Goal: Check status: Check status

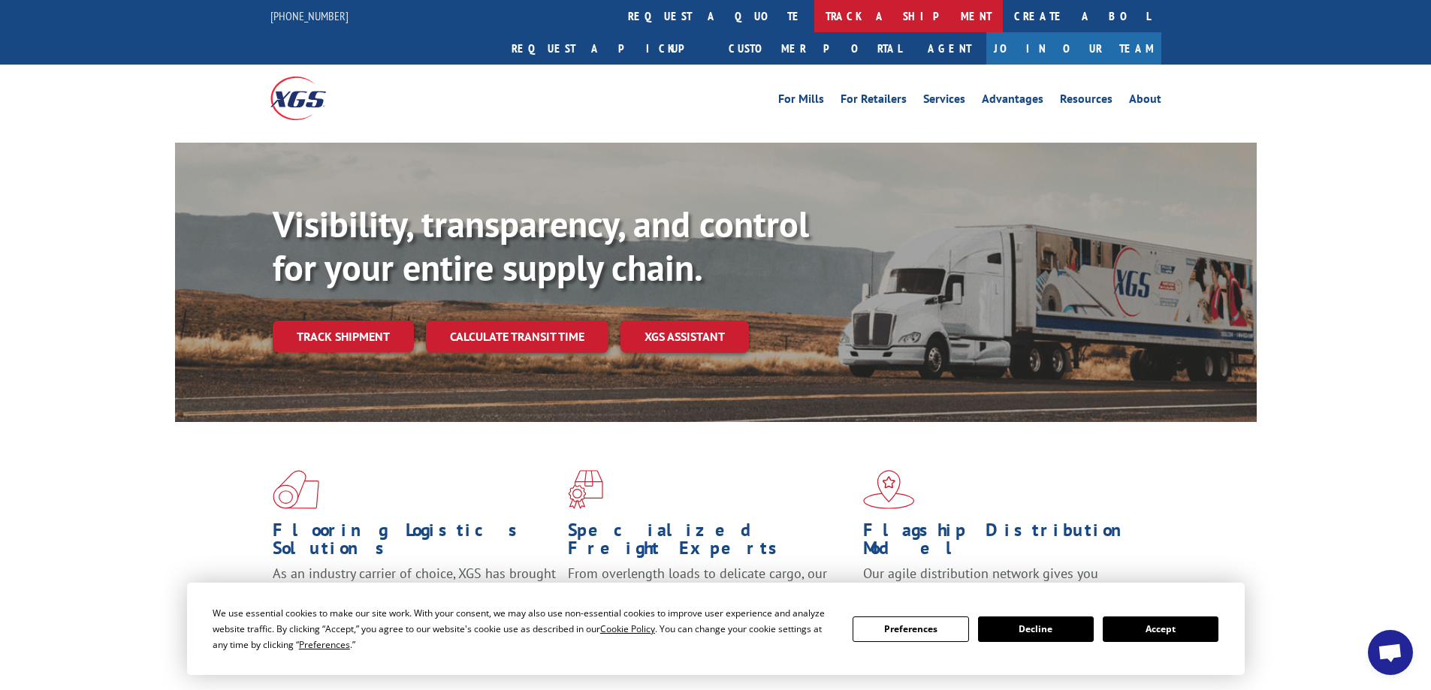
click at [814, 22] on link "track a shipment" at bounding box center [908, 16] width 189 height 32
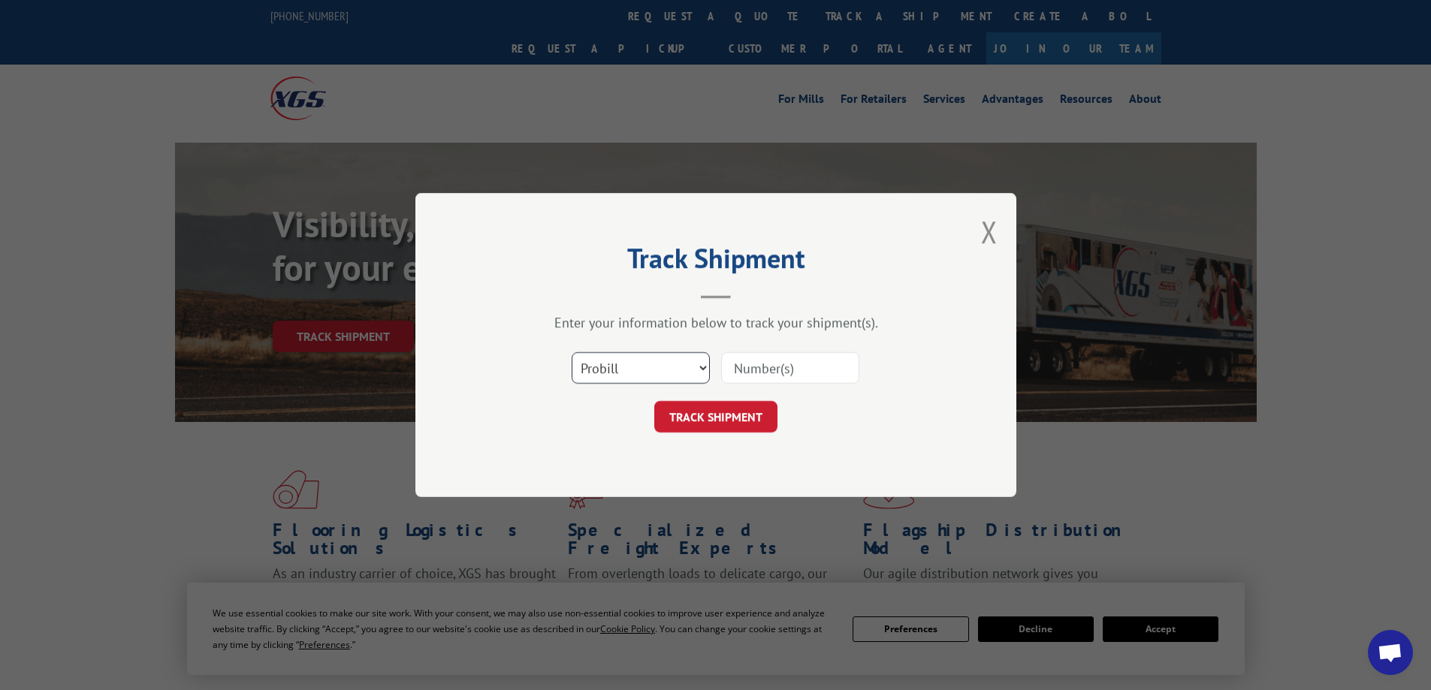
click at [587, 364] on select "Select category... Probill BOL PO" at bounding box center [641, 368] width 138 height 32
select select "bol"
click at [572, 352] on select "Select category... Probill BOL PO" at bounding box center [641, 368] width 138 height 32
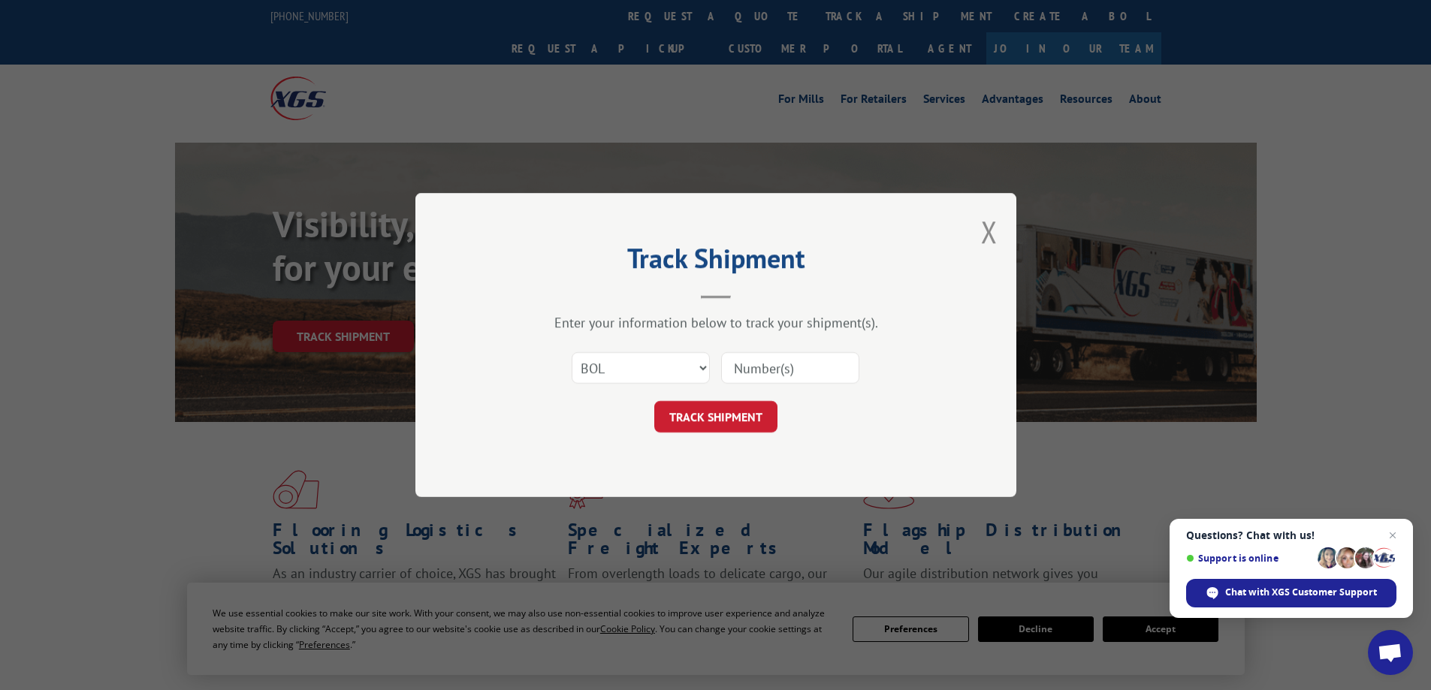
click at [756, 367] on input at bounding box center [790, 368] width 138 height 32
paste input "7056018"
type input "7056018"
click at [654, 401] on button "TRACK SHIPMENT" at bounding box center [715, 417] width 123 height 32
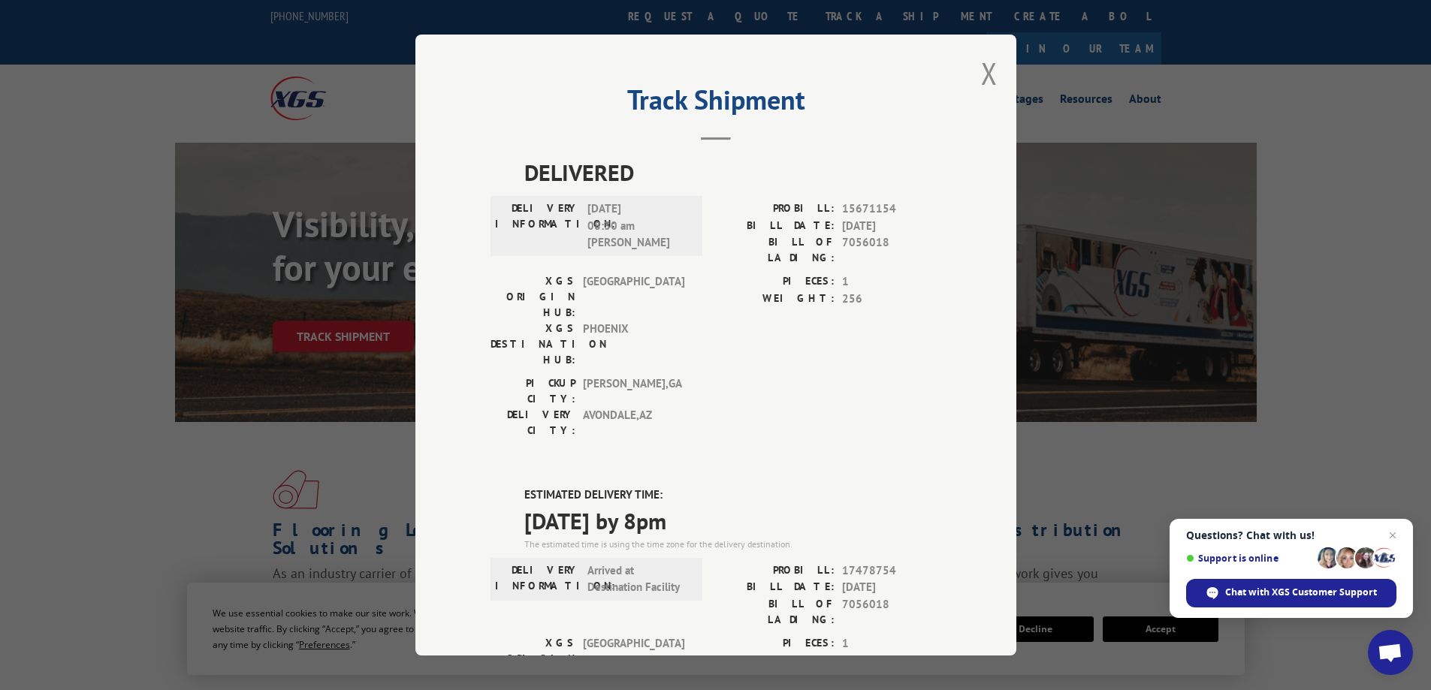
drag, startPoint x: 715, startPoint y: 437, endPoint x: 524, endPoint y: 442, distance: 191.6
copy span "[DATE] by 8pm"
